Goal: Find specific page/section: Find specific page/section

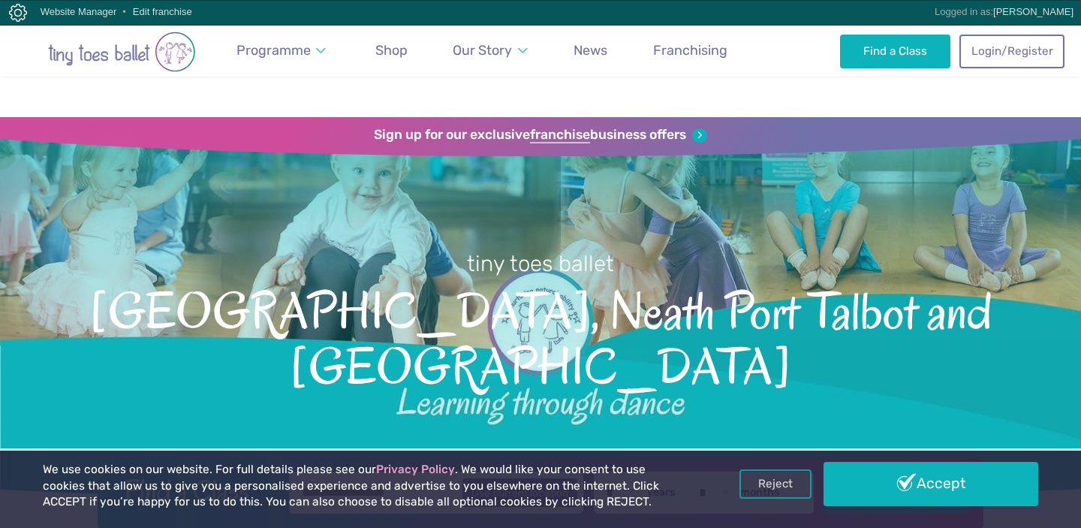
scroll to position [3026, 0]
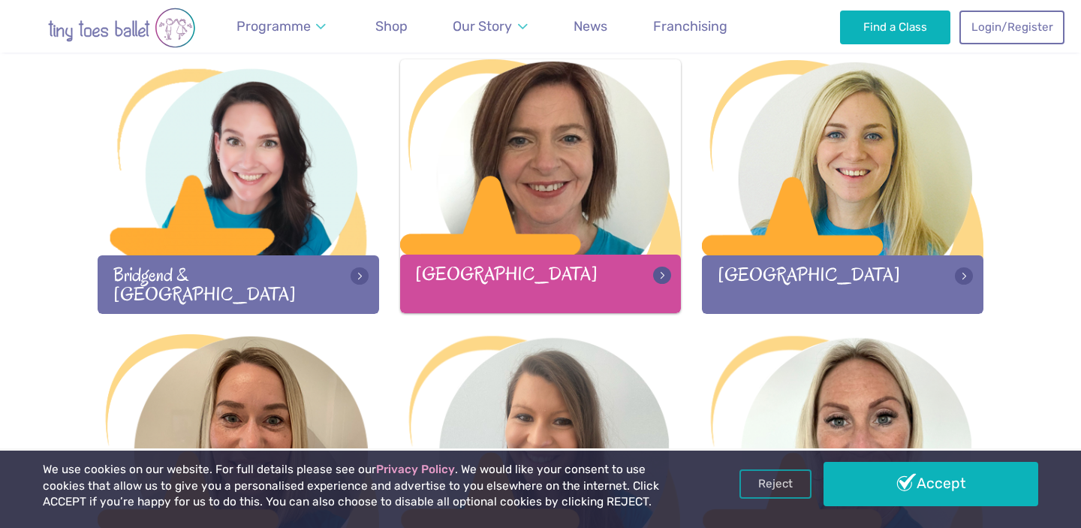
scroll to position [473, 0]
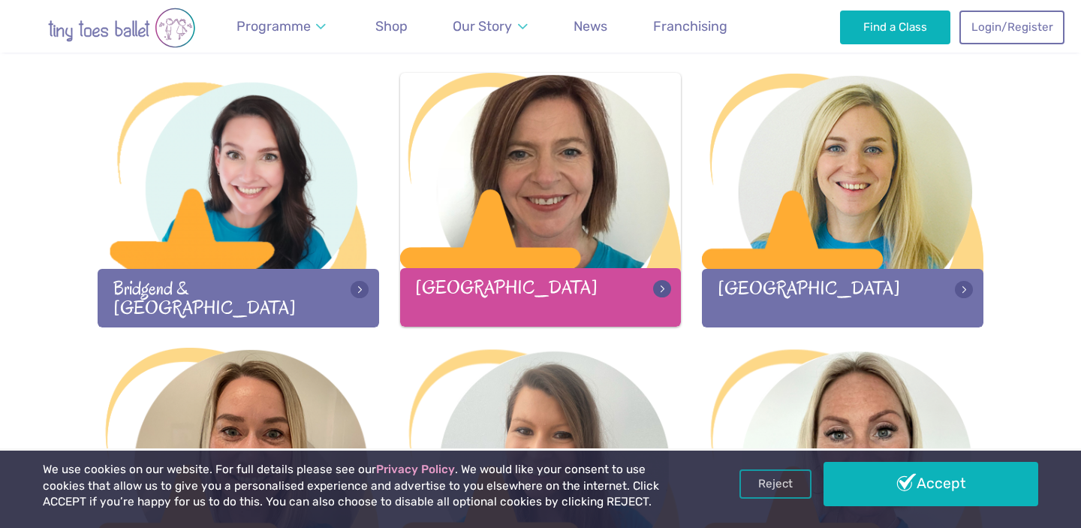
click at [507, 210] on div at bounding box center [541, 172] width 282 height 198
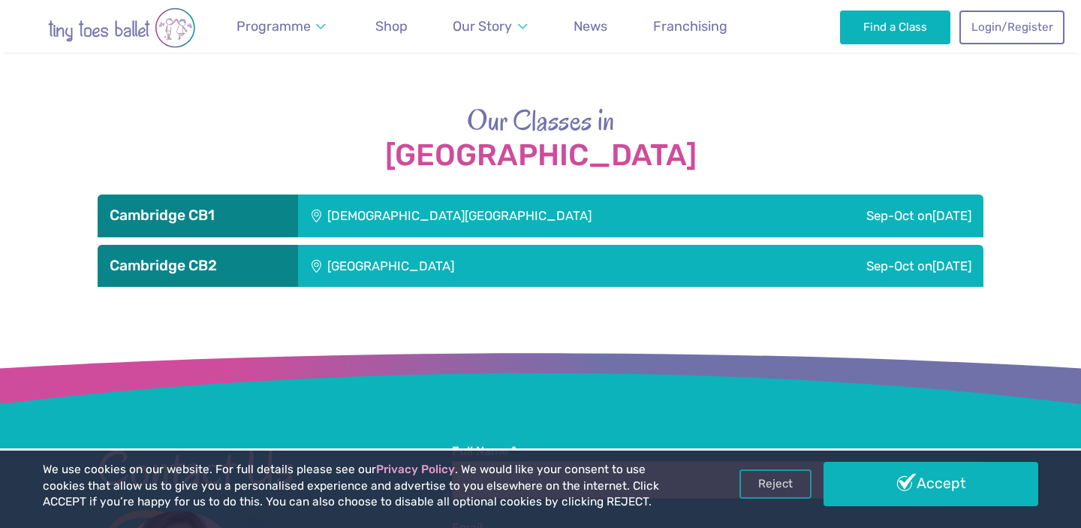
scroll to position [2343, 0]
